Goal: Task Accomplishment & Management: Manage account settings

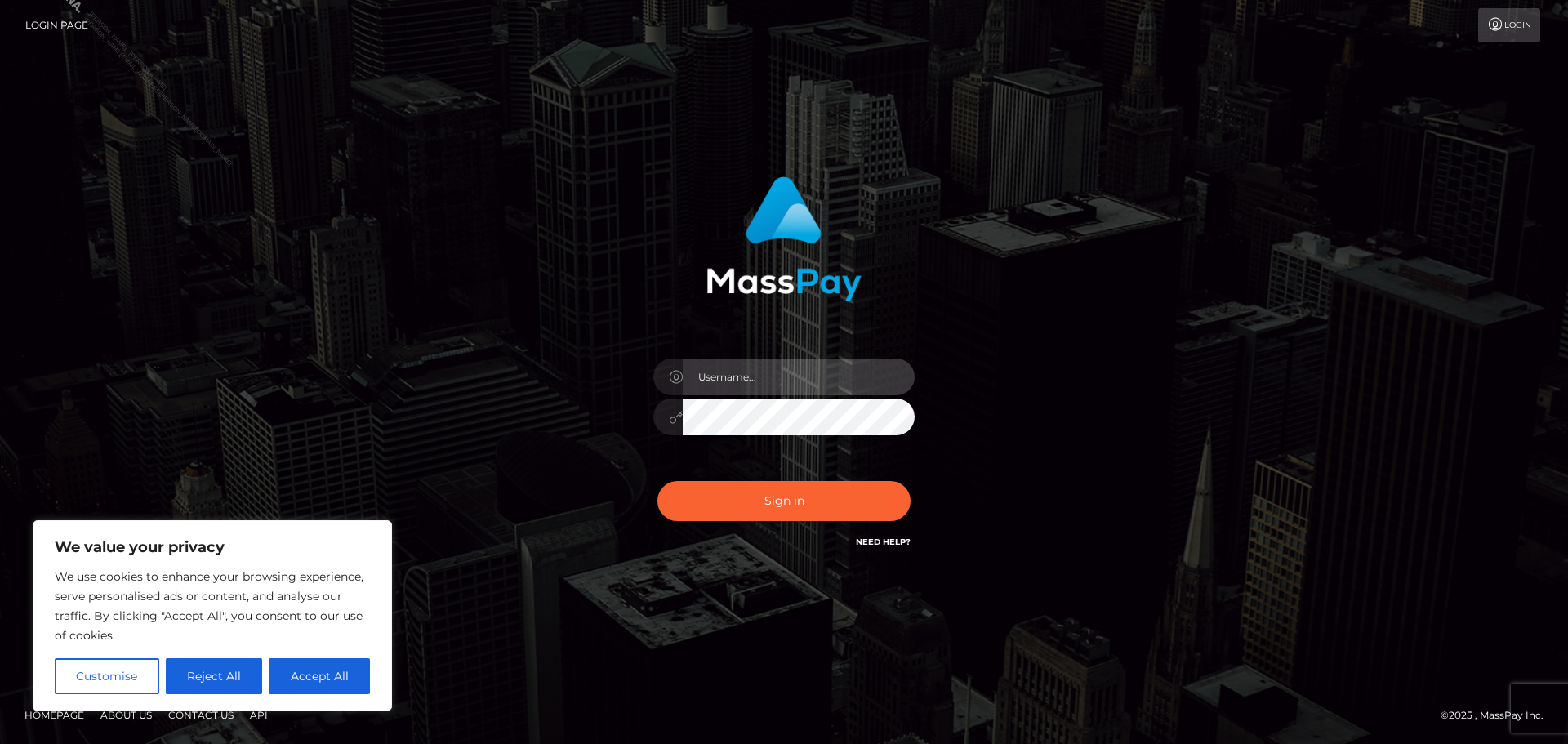
click at [771, 386] on input "text" at bounding box center [799, 377] width 232 height 37
type input "[PERSON_NAME].Silversocial"
click at [657, 481] on button "Sign in" at bounding box center [784, 501] width 253 height 40
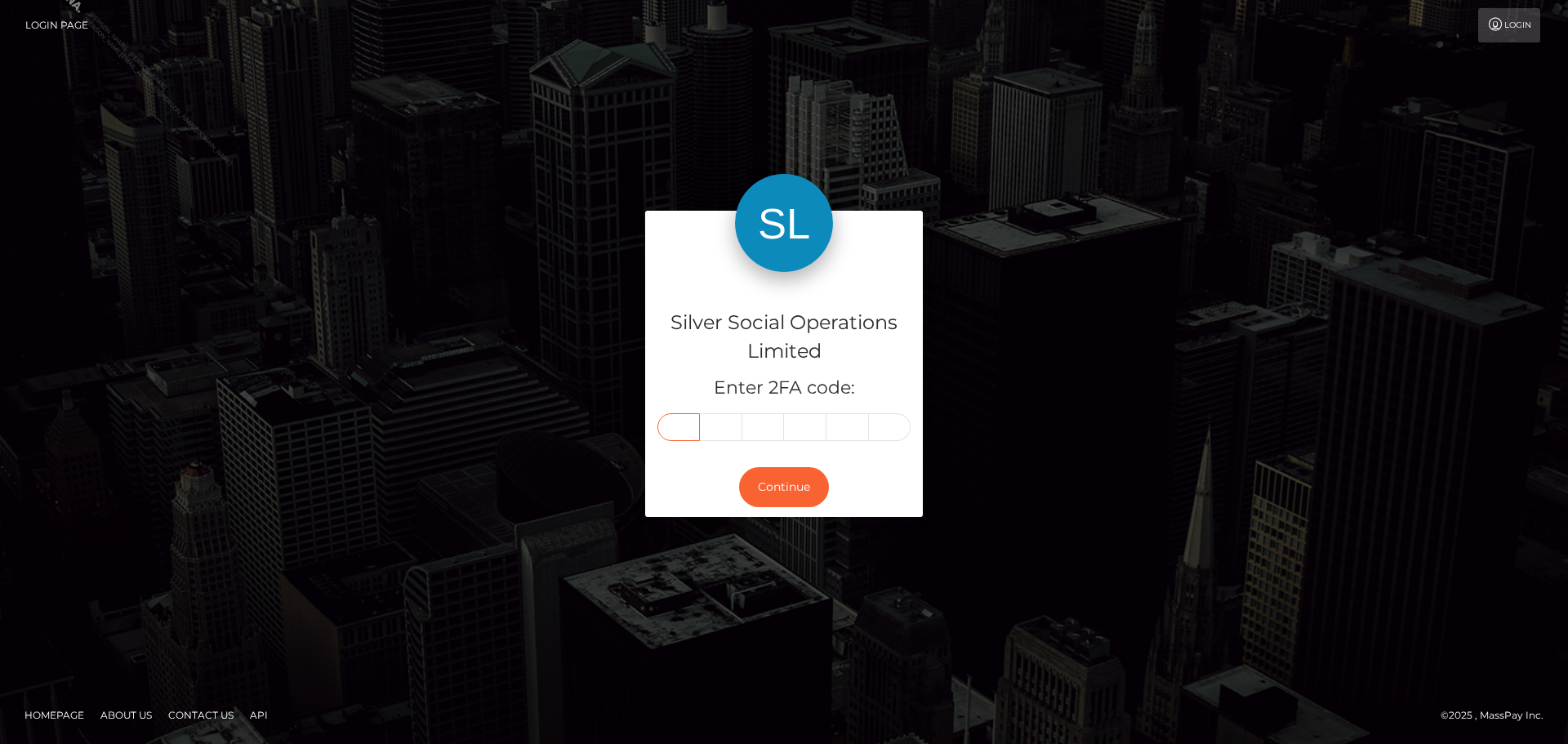
click at [668, 425] on input "text" at bounding box center [678, 427] width 42 height 28
type input "5"
type input "3"
type input "0"
type input "8"
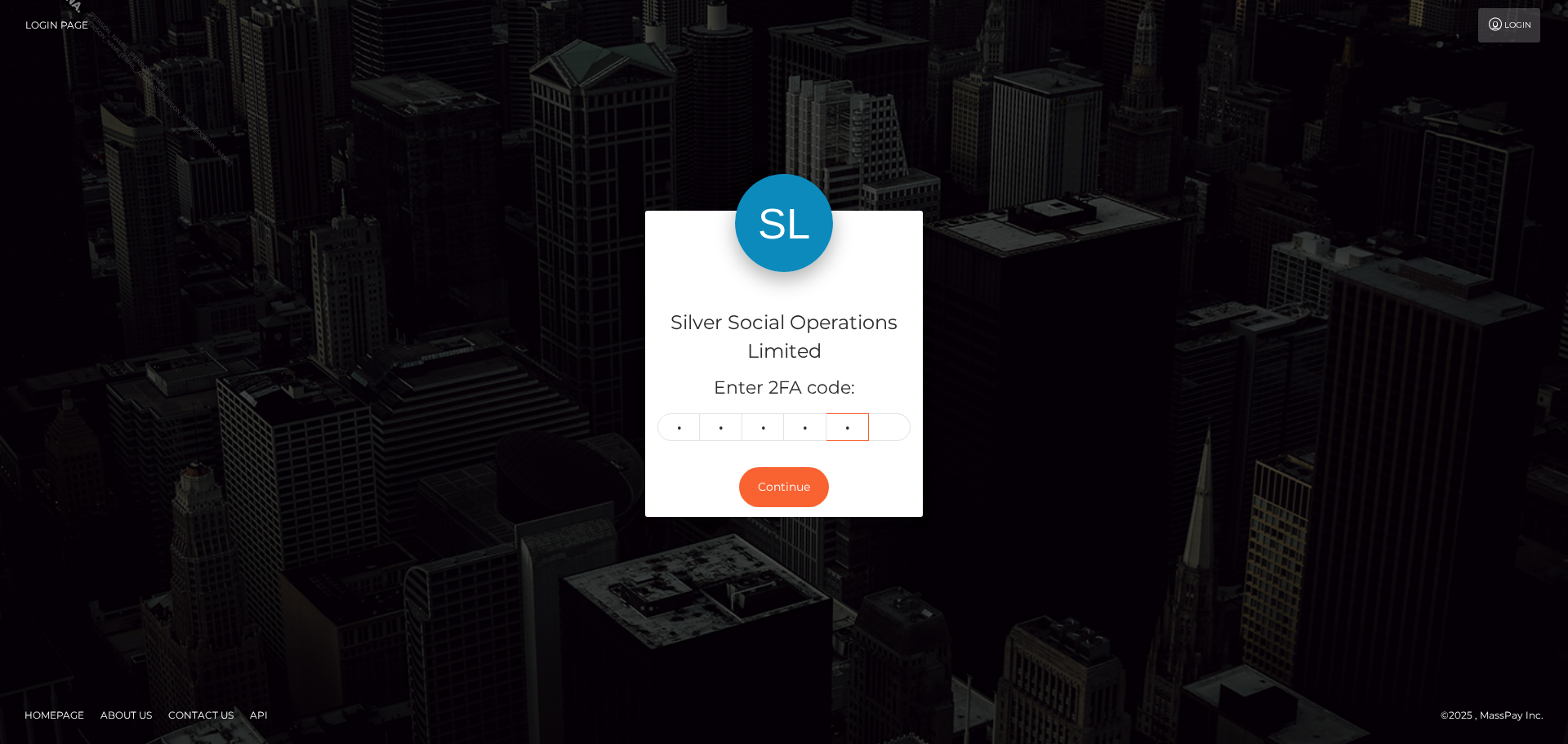
type input "5"
type input "4"
